Goal: Information Seeking & Learning: Learn about a topic

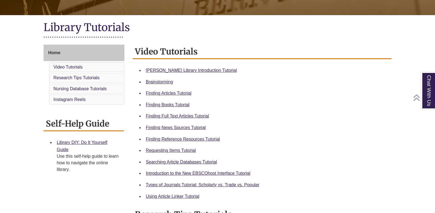
scroll to position [110, 0]
click at [170, 103] on link "Finding Books Tutorial" at bounding box center [168, 105] width 44 height 5
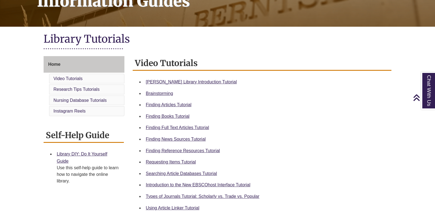
scroll to position [99, 0]
click at [186, 160] on link "Requesting Items Tutorial" at bounding box center [171, 162] width 50 height 5
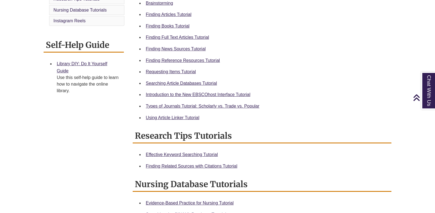
scroll to position [189, 0]
click at [223, 105] on link "Types of Journals Tutorial: Scholarly vs. Trade vs. Popular" at bounding box center [203, 106] width 114 height 5
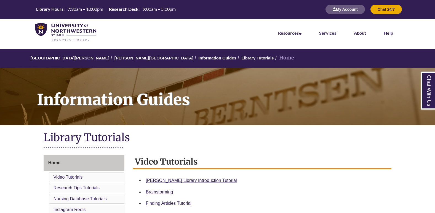
click at [274, 60] on li "Home" at bounding box center [284, 58] width 20 height 8
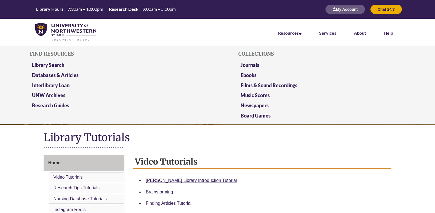
click at [302, 33] on li "Resources Find Resources Library Search Databases & Articles Interlibrary Loan …" at bounding box center [289, 33] width 41 height 28
click at [295, 33] on link "Resources" at bounding box center [289, 33] width 23 height 6
click at [46, 65] on link "Library Search" at bounding box center [48, 65] width 32 height 7
